Goal: Register for event/course

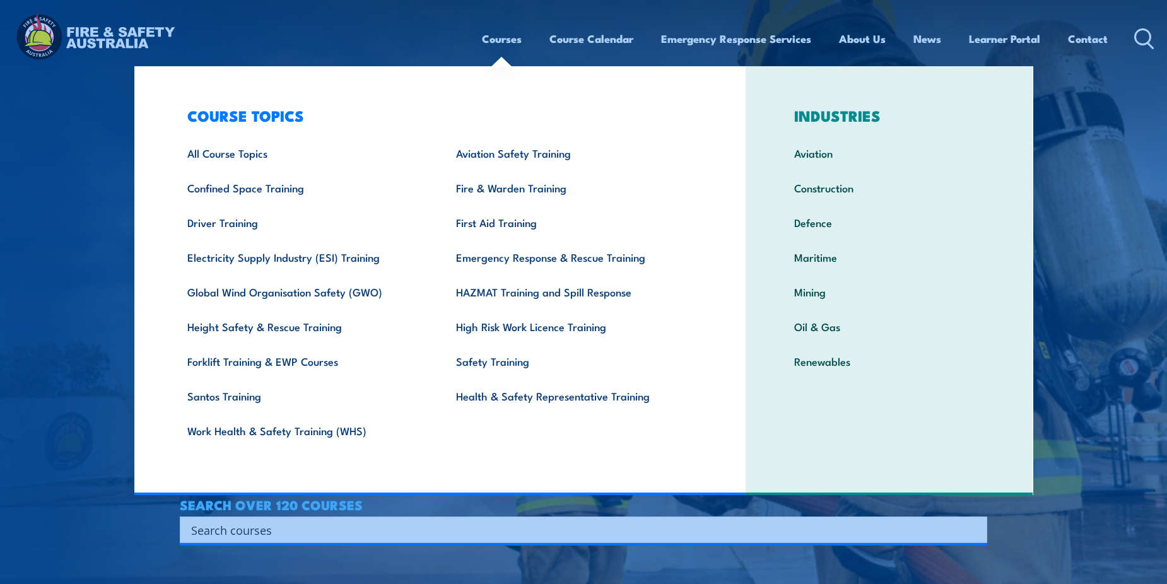
click at [507, 33] on link "Courses" at bounding box center [502, 38] width 40 height 33
click at [498, 223] on link "First Aid Training" at bounding box center [571, 222] width 269 height 35
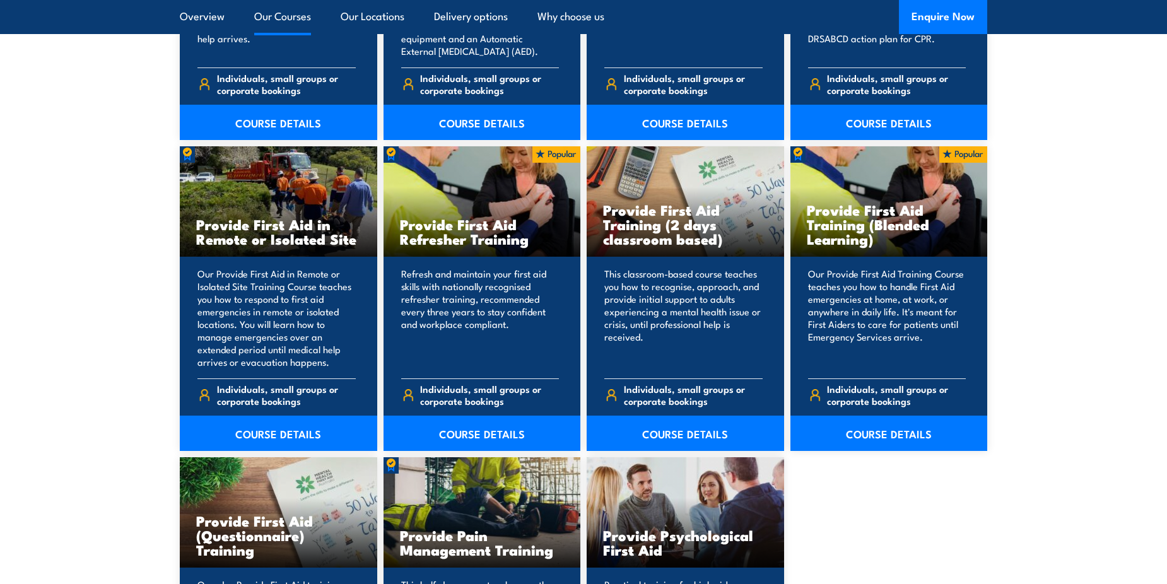
scroll to position [1830, 0]
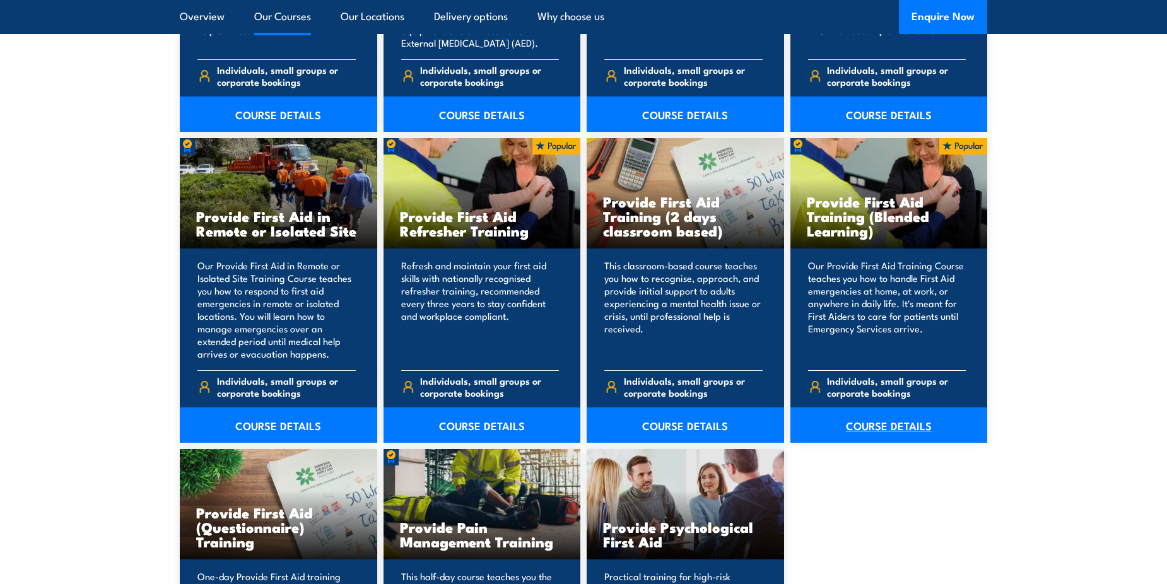
click at [892, 430] on link "COURSE DETAILS" at bounding box center [889, 425] width 197 height 35
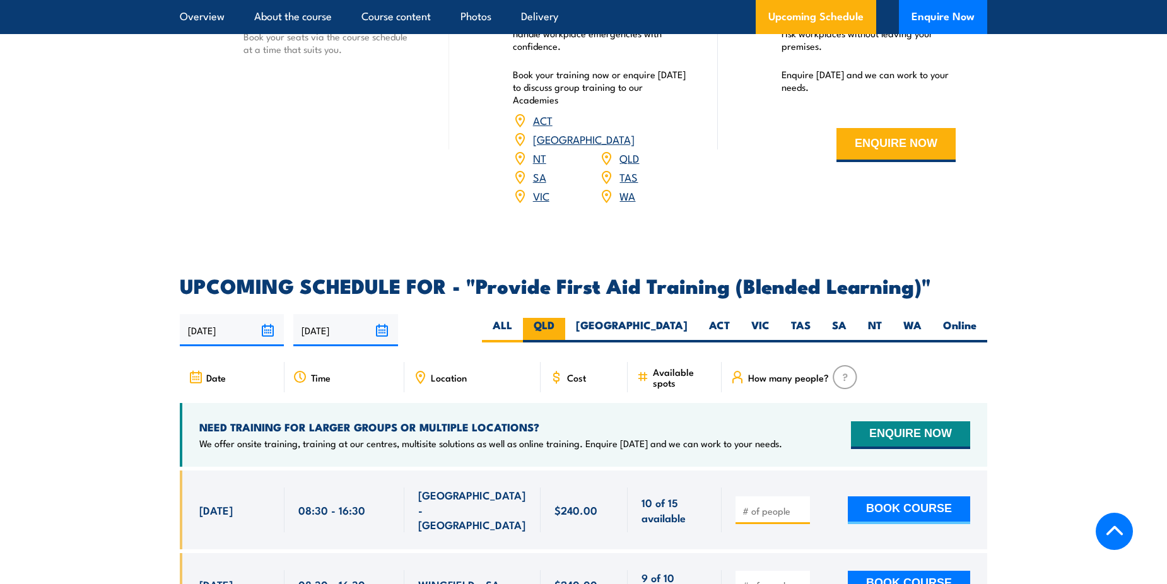
scroll to position [2335, 0]
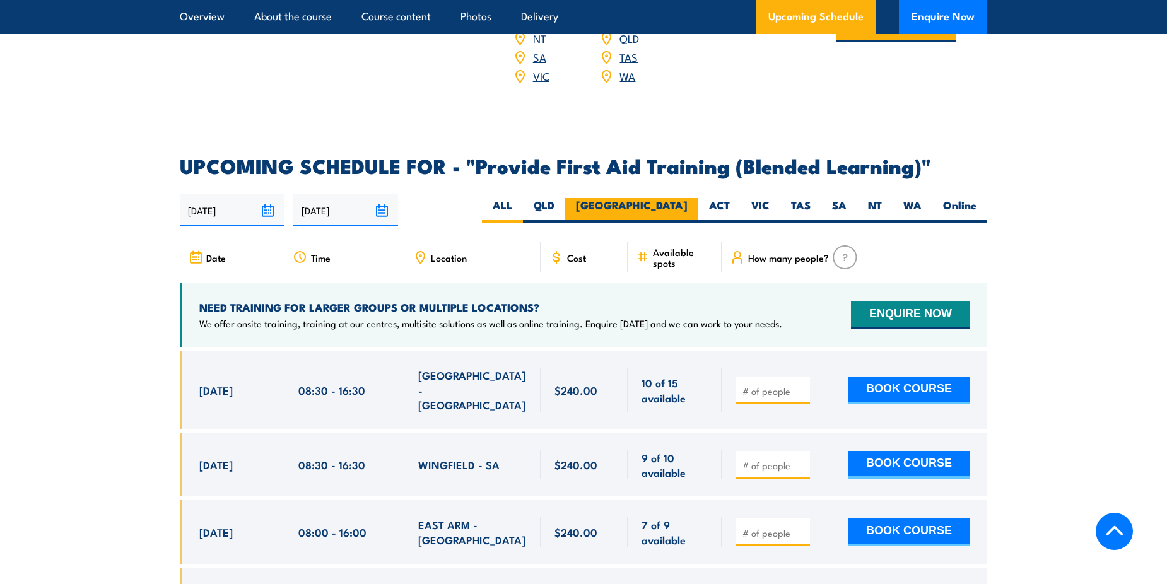
click at [679, 223] on label "[GEOGRAPHIC_DATA]" at bounding box center [631, 210] width 133 height 25
click at [688, 206] on input "[GEOGRAPHIC_DATA]" at bounding box center [692, 202] width 8 height 8
radio input "true"
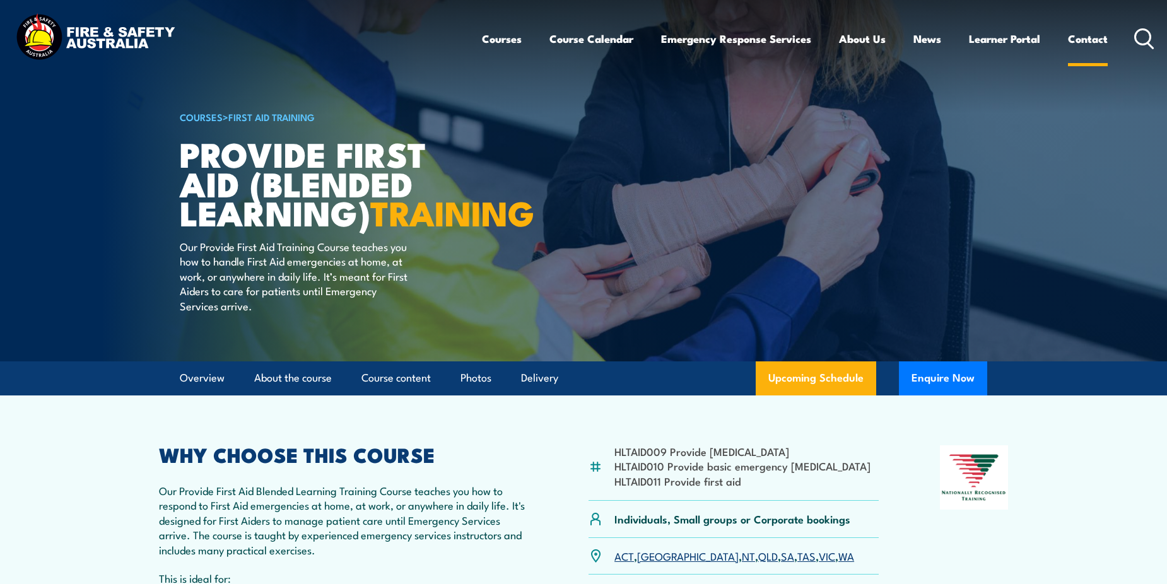
click at [1104, 39] on link "Contact" at bounding box center [1088, 38] width 40 height 33
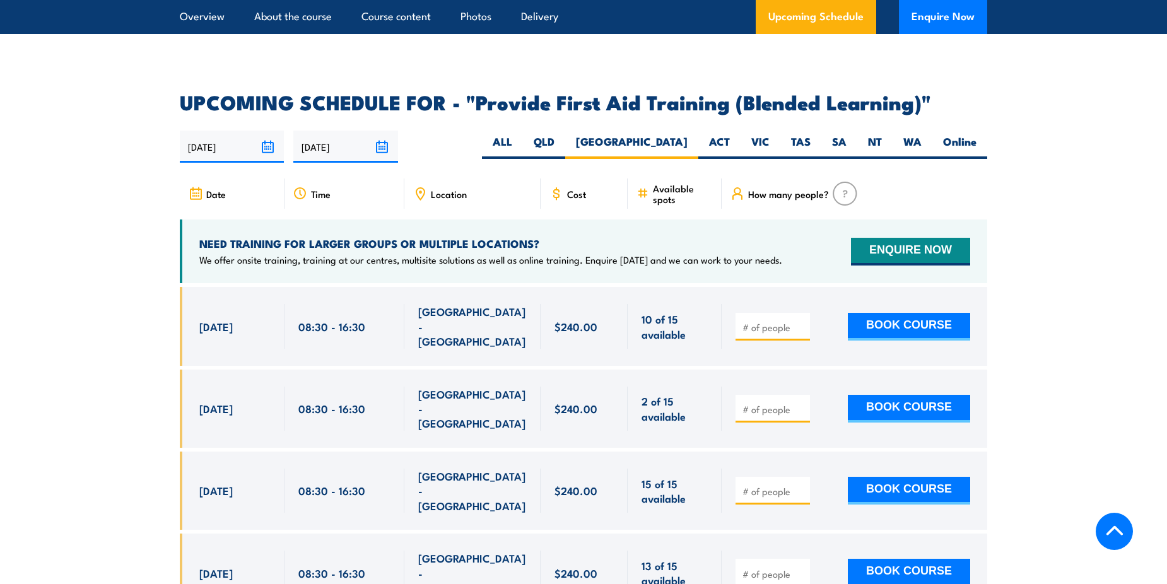
scroll to position [2587, 0]
